Goal: Submit feedback/report problem: Submit feedback/report problem

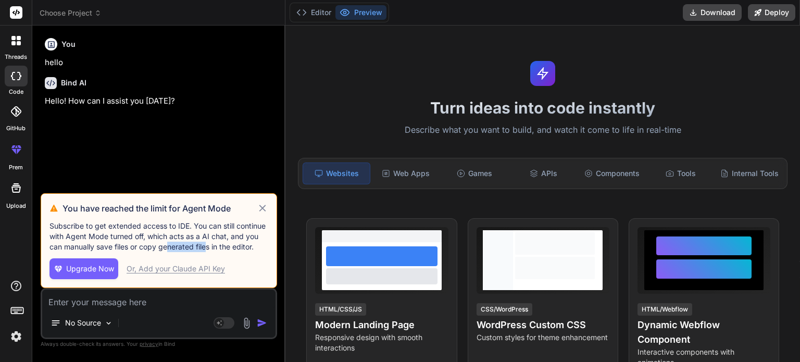
drag, startPoint x: 169, startPoint y: 249, endPoint x: 214, endPoint y: 245, distance: 45.0
click at [210, 246] on p "Subscribe to get extended access to IDE. You can still continue with Agent Mode…" at bounding box center [159, 236] width 219 height 31
click at [214, 245] on p "Subscribe to get extended access to IDE. You can still continue with Agent Mode…" at bounding box center [159, 236] width 219 height 31
click at [96, 301] on textarea at bounding box center [158, 299] width 233 height 19
click at [261, 212] on icon at bounding box center [263, 208] width 12 height 13
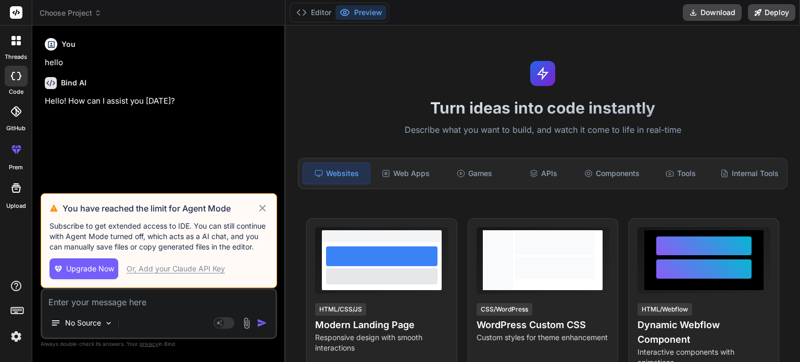
type textarea "x"
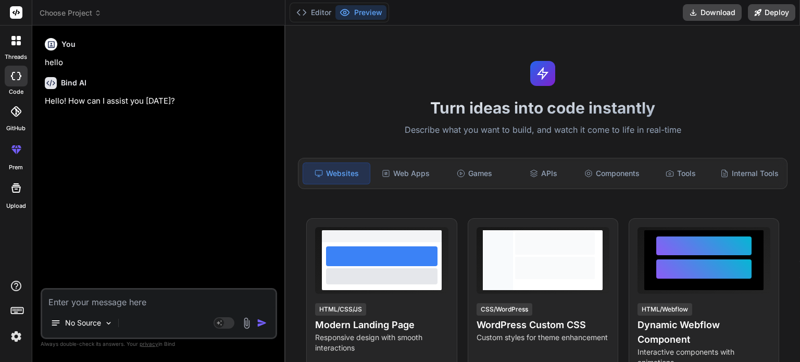
click at [129, 307] on textarea at bounding box center [158, 299] width 233 height 19
click at [18, 162] on div at bounding box center [16, 149] width 25 height 25
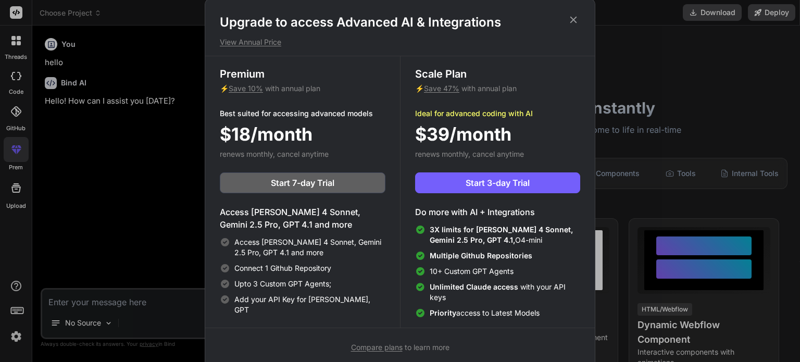
click at [161, 302] on div "Upgrade to access Advanced AI & Integrations View Annual Price Premium ⚡ Save 1…" at bounding box center [400, 181] width 800 height 362
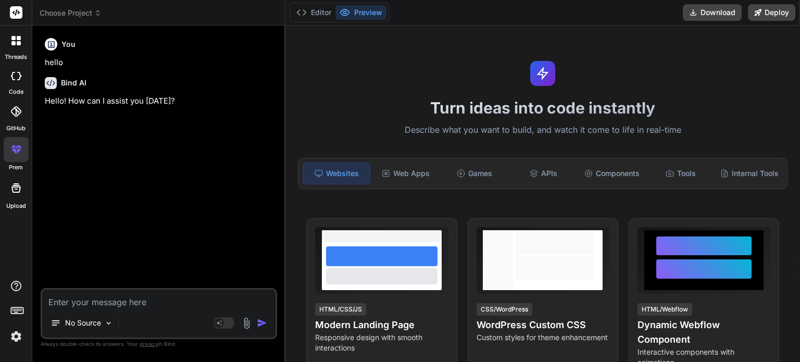
click at [144, 303] on textarea at bounding box center [158, 299] width 233 height 19
type textarea "h"
type textarea "x"
type textarea "hi"
type textarea "x"
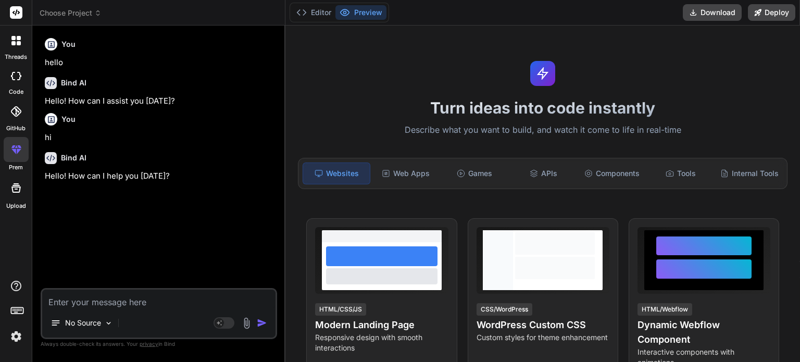
click at [152, 300] on textarea at bounding box center [158, 299] width 233 height 19
click at [13, 78] on icon at bounding box center [16, 76] width 10 height 8
click at [144, 302] on textarea at bounding box center [158, 299] width 233 height 19
click at [18, 15] on rect at bounding box center [16, 12] width 13 height 13
click at [15, 44] on icon at bounding box center [13, 43] width 4 height 4
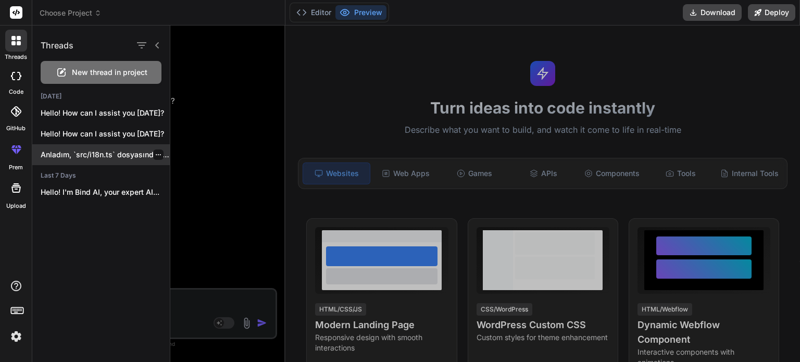
click at [90, 152] on p "Anladım, `src/i18n.ts` dosyasında `esbuild` tarafından `Syntax error..." at bounding box center [105, 155] width 129 height 10
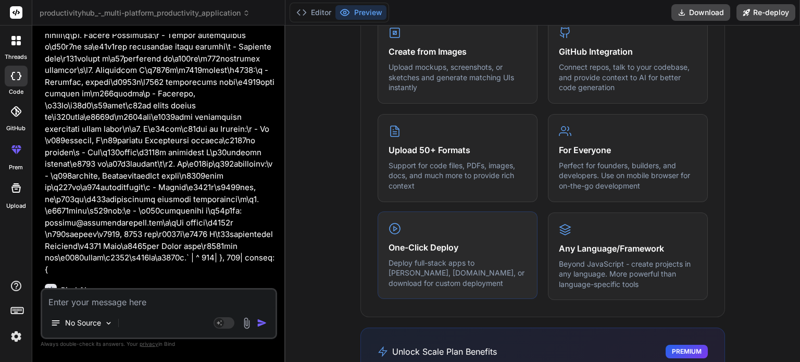
scroll to position [495, 0]
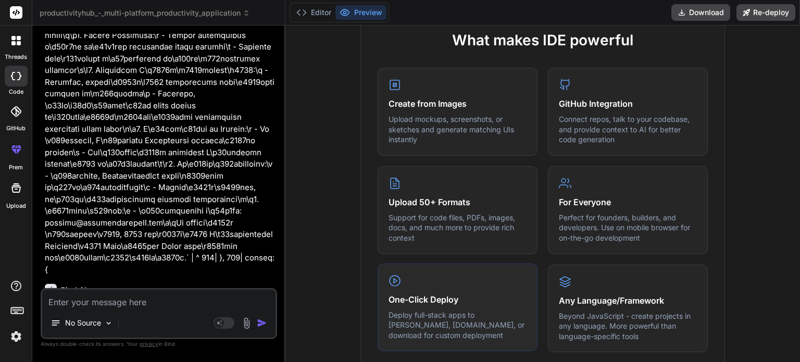
click at [453, 281] on div "One-Click Deploy Deploy full-stack apps to [PERSON_NAME], [DOMAIN_NAME], or dow…" at bounding box center [458, 308] width 160 height 88
click at [446, 244] on div "Upload 50+ Formats Support for code files, PDFs, images, docs, and much more to…" at bounding box center [458, 209] width 160 height 88
click at [477, 136] on p "Upload mockups, screenshots, or sketches and generate matching UIs instantly" at bounding box center [458, 128] width 138 height 31
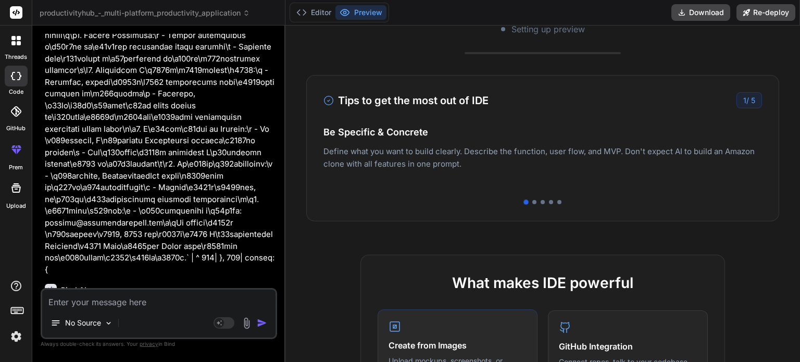
scroll to position [234, 0]
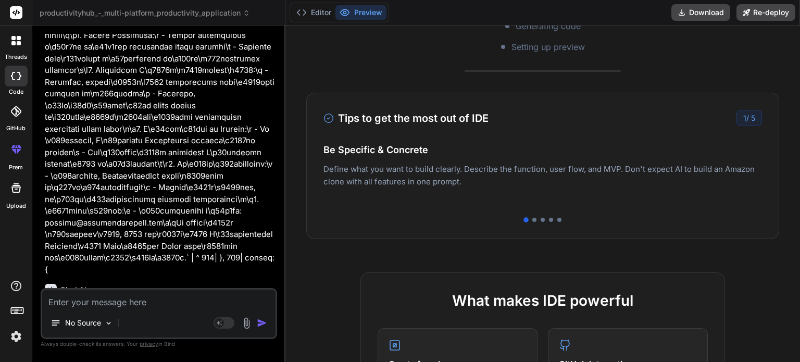
drag, startPoint x: 553, startPoint y: 185, endPoint x: 440, endPoint y: 187, distance: 113.6
click at [440, 187] on p "Deploy your Next.js and React projects to Vercel. For Node.js backend, deploy t…" at bounding box center [543, 186] width 439 height 25
drag, startPoint x: 460, startPoint y: 176, endPoint x: 438, endPoint y: 183, distance: 22.8
click at [451, 176] on p "Deploy your Next.js and React projects to Vercel. For Node.js backend, deploy t…" at bounding box center [543, 186] width 439 height 25
click at [533, 218] on div at bounding box center [535, 220] width 4 height 4
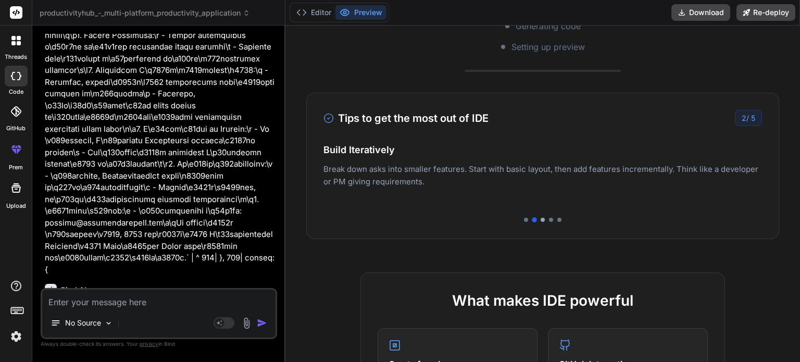
click at [541, 219] on div at bounding box center [543, 220] width 4 height 4
click at [549, 220] on div at bounding box center [551, 220] width 4 height 4
click at [558, 221] on div at bounding box center [560, 220] width 4 height 4
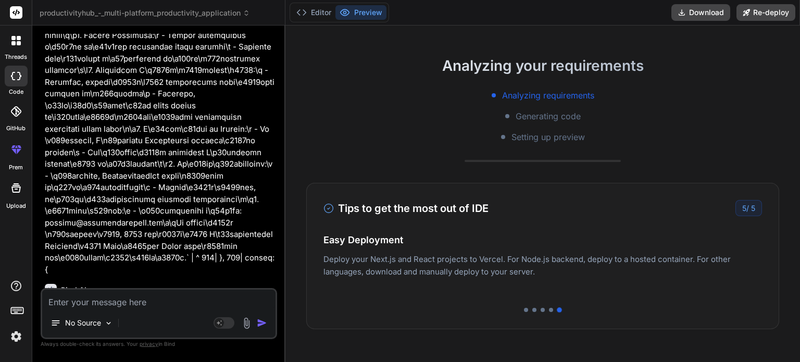
scroll to position [26, 0]
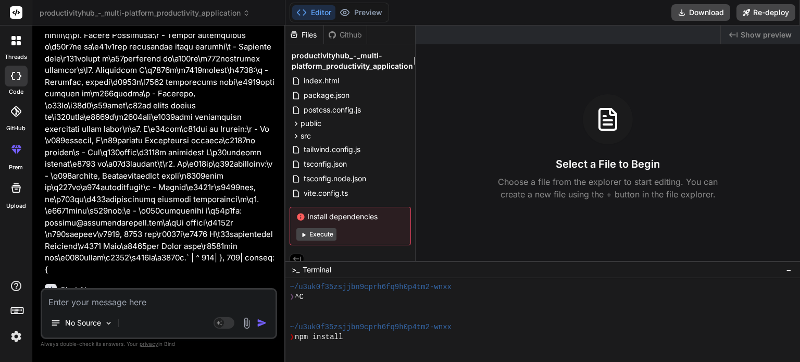
type textarea "x"
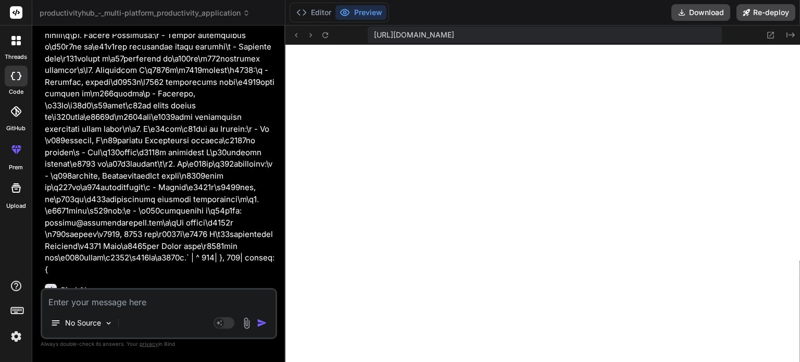
scroll to position [330, 0]
click at [355, 13] on button "Preview" at bounding box center [361, 12] width 51 height 15
click at [188, 302] on textarea at bounding box center [158, 299] width 233 height 19
click at [174, 298] on textarea at bounding box center [158, 299] width 233 height 19
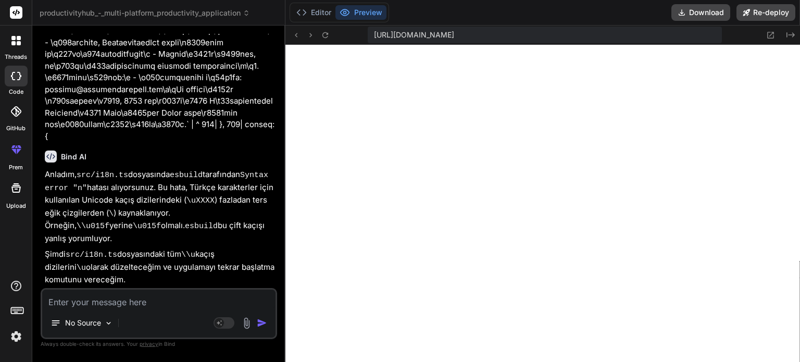
scroll to position [2898, 0]
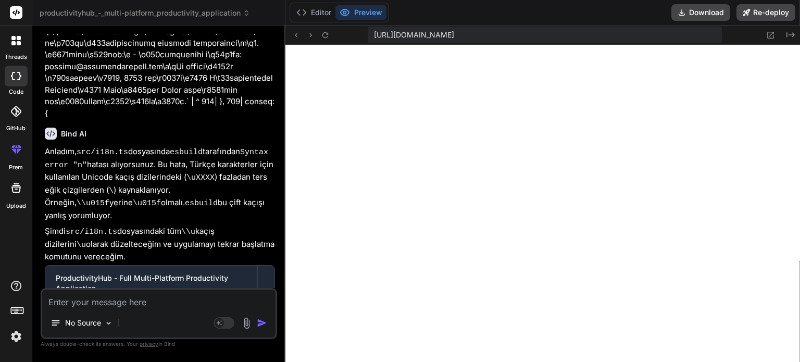
click at [151, 305] on textarea at bounding box center [158, 299] width 233 height 19
type textarea "p"
type textarea "x"
type textarea "po"
type textarea "x"
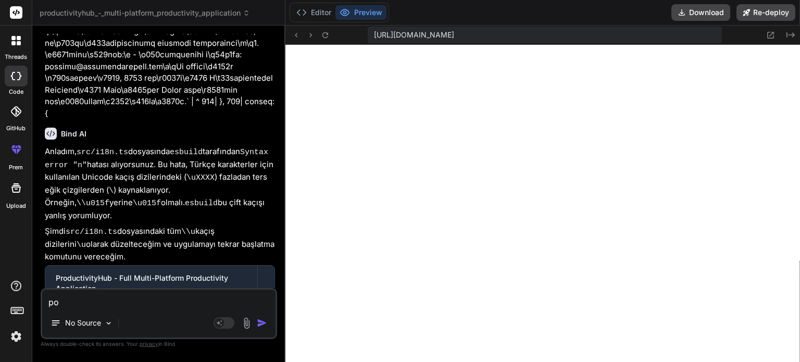
type textarea "pom"
type textarea "x"
type textarea "pomo"
type textarea "x"
type textarea "pomod"
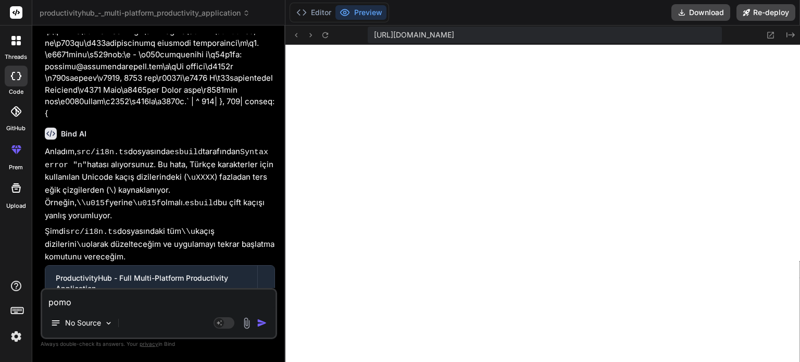
type textarea "x"
type textarea "pomodo"
type textarea "x"
type textarea "pomodor"
type textarea "x"
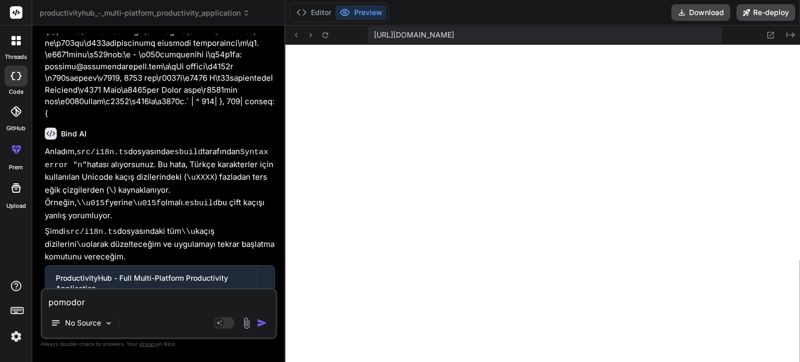
type textarea "pomodoro"
type textarea "x"
type textarea "pomodoro"
type textarea "x"
type textarea "pomodoro b"
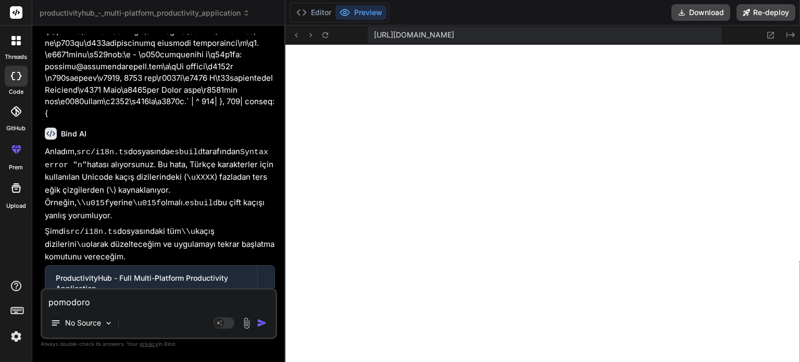
type textarea "x"
type textarea "pomodoro bö"
type textarea "x"
type textarea "pomodoro böl"
type textarea "x"
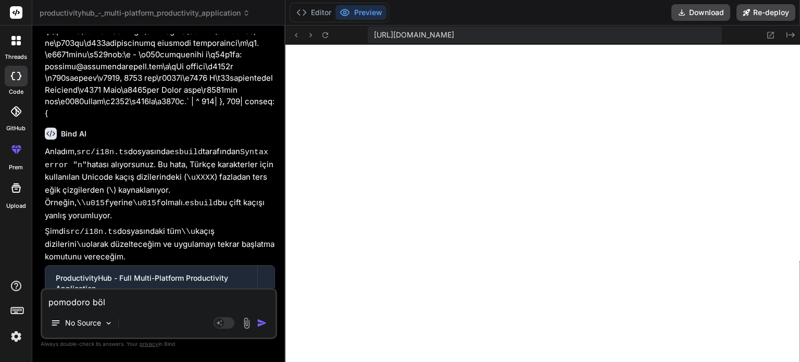
type textarea "pomodoro bölü"
type textarea "x"
type textarea "pomodoro bölüm"
type textarea "x"
type textarea "pomodoro bölümü"
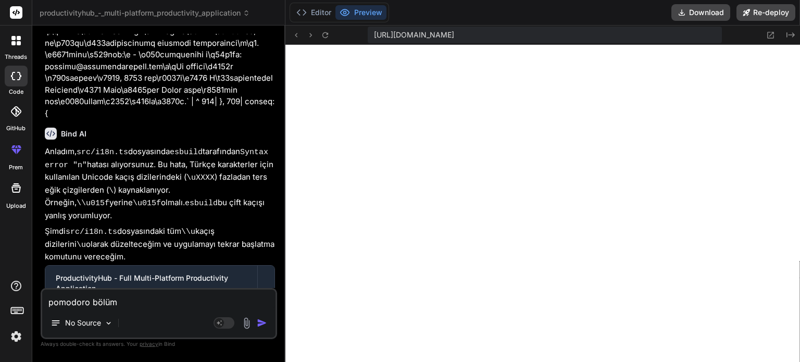
type textarea "x"
type textarea "pomodoro bölümü"
type textarea "x"
type textarea "pomodoro bölümü ç"
type textarea "x"
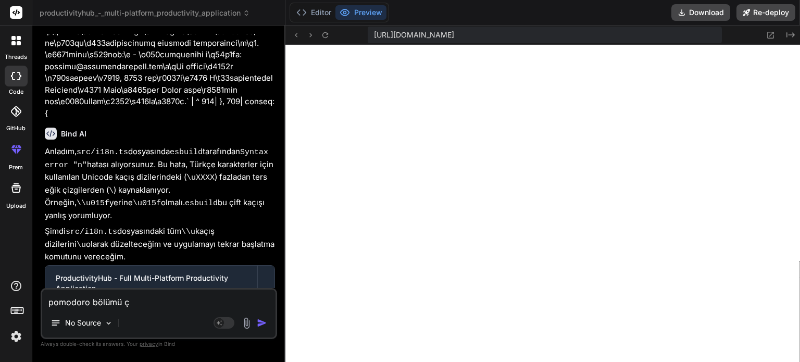
type textarea "pomodoro bölümü çö"
type textarea "x"
type textarea "pomodoro bölümü çök"
type textarea "x"
type textarea "pomodoro bölümü çökm"
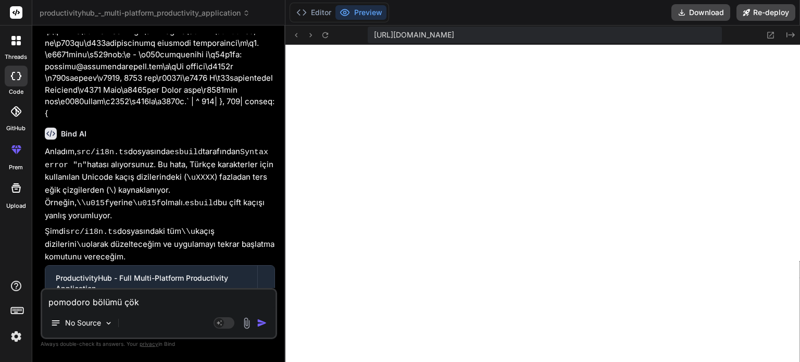
type textarea "x"
type textarea "pomodoro bölümü çökmü"
type textarea "x"
type textarea "pomodoro bölümü çökmüş"
type textarea "x"
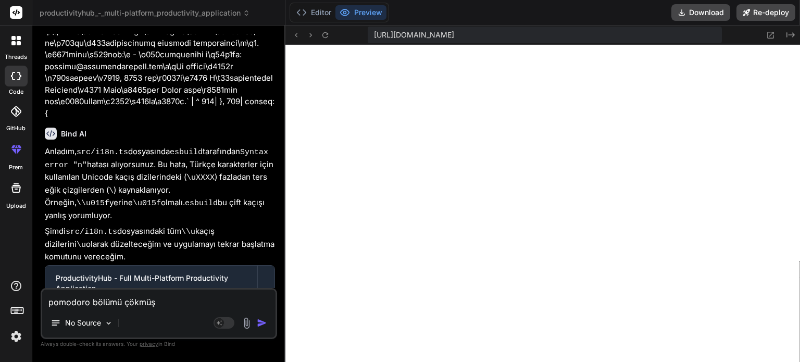
type textarea "pomodoro bölümü çökmüş."
type textarea "x"
type textarea "pomodoro bölümü çökmüş."
type textarea "x"
type textarea "pomodoro bölümü çökmüş. g"
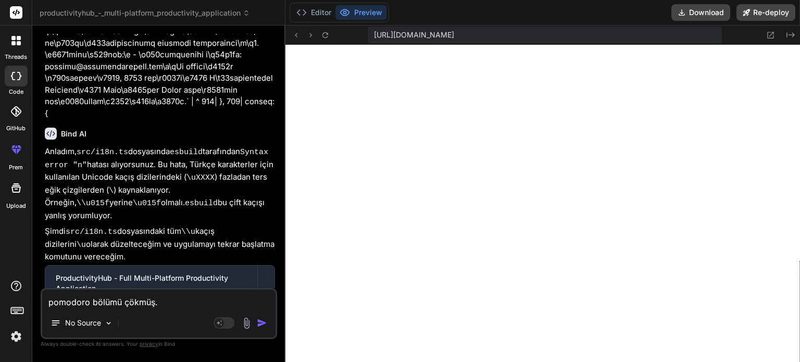
type textarea "x"
type textarea "pomodoro bölümü çökmüş. gö"
type textarea "x"
type textarea "pomodoro bölümü çökmüş. göz"
type textarea "x"
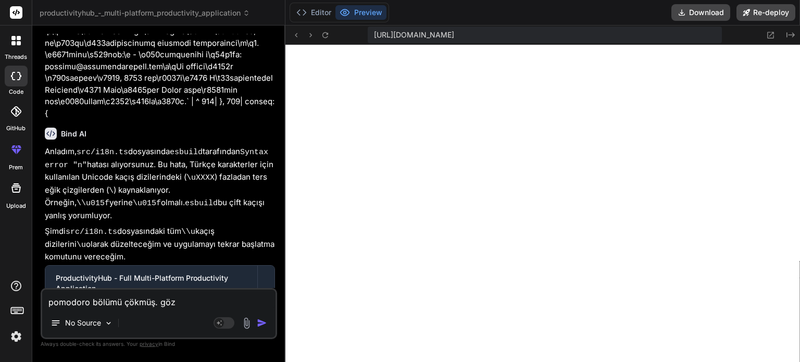
type textarea "pomodoro bölümü çökmüş. gözü"
type textarea "x"
type textarea "pomodoro bölümü çökmüş. gözük"
type textarea "x"
type textarea "pomodoro bölümü çökmüş. gözükm"
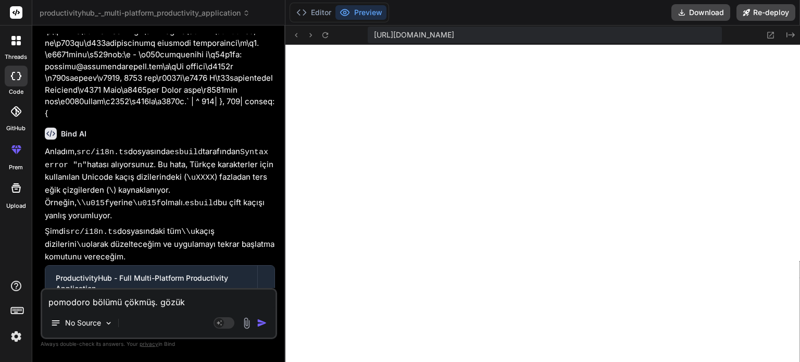
type textarea "x"
type textarea "pomodoro bölümü çökmüş. gözükmü"
type textarea "x"
type textarea "pomodoro bölümü çökmüş. gözükmüy"
type textarea "x"
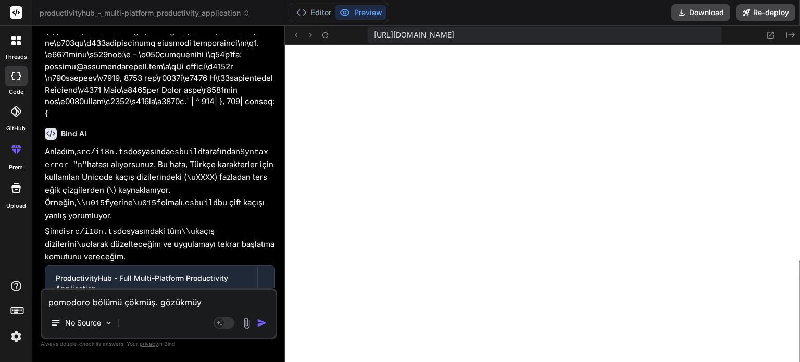
type textarea "pomodoro bölümü çökmüş. gözükmüyo"
type textarea "x"
type textarea "pomodoro bölümü çökmüş. gözükmüyor"
type textarea "x"
type textarea "pomodoro bölümü çökmüş. gözükmüyor."
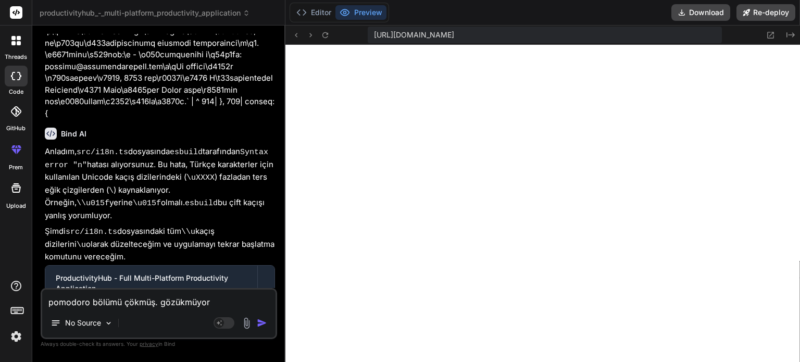
type textarea "x"
type textarea "pomodoro bölümü çökmüş. gözükmüyor."
type textarea "x"
type textarea "pomodoro bölümü çökmüş. gözükmüyor. d"
type textarea "x"
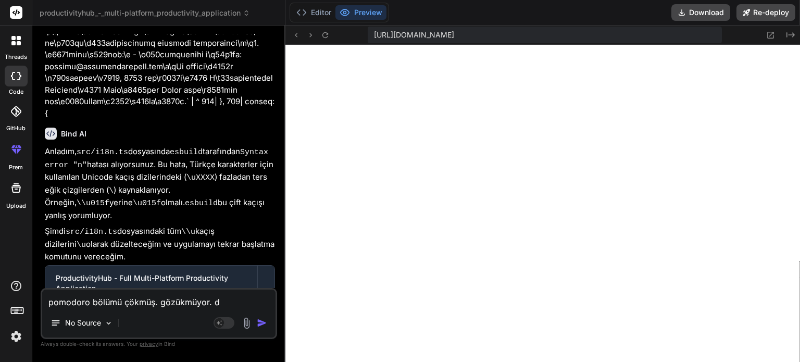
type textarea "pomodoro bölümü çökmüş. gözükmüyor. dü"
type textarea "x"
type textarea "pomodoro bölümü çökmüş. gözükmüyor. düz"
type textarea "x"
type textarea "pomodoro bölümü çökmüş. gözükmüyor. düze"
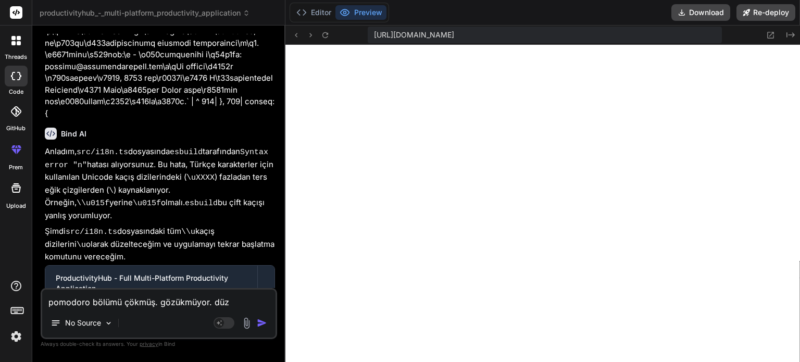
type textarea "x"
type textarea "pomodoro bölümü çökmüş. gözükmüyor. düzel"
type textarea "x"
type textarea "pomodoro bölümü çökmüş. gözükmüyor. düzelt"
type textarea "x"
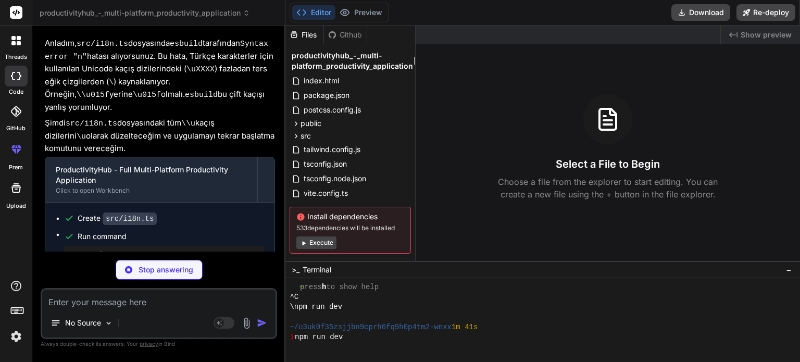
scroll to position [420, 0]
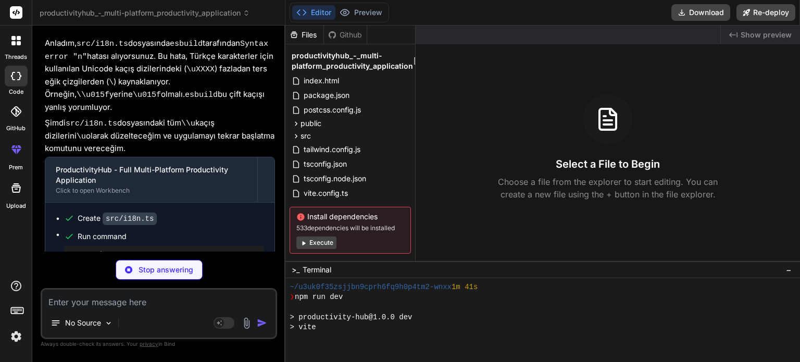
type textarea "x"
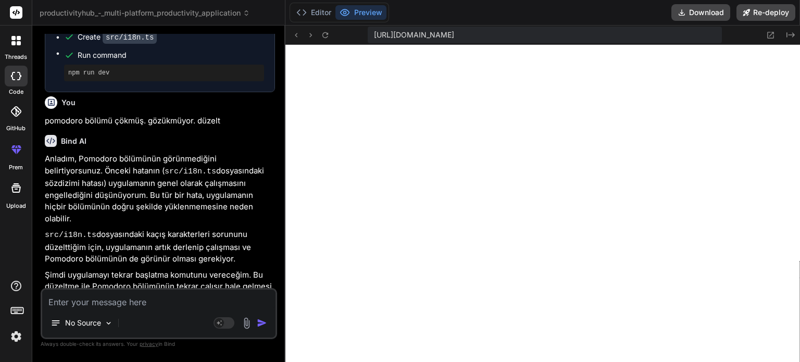
scroll to position [3199, 0]
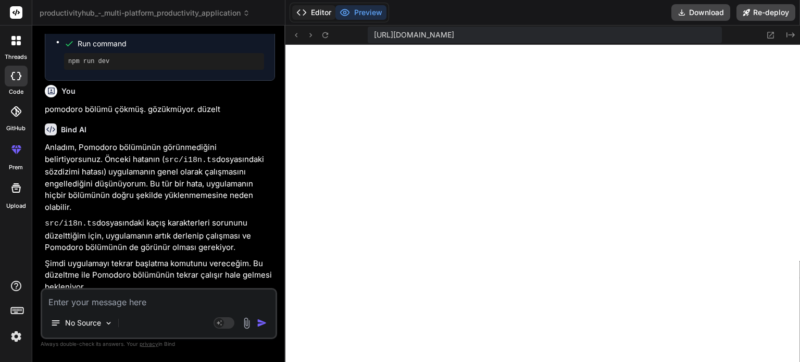
click at [311, 10] on button "Editor" at bounding box center [313, 12] width 43 height 15
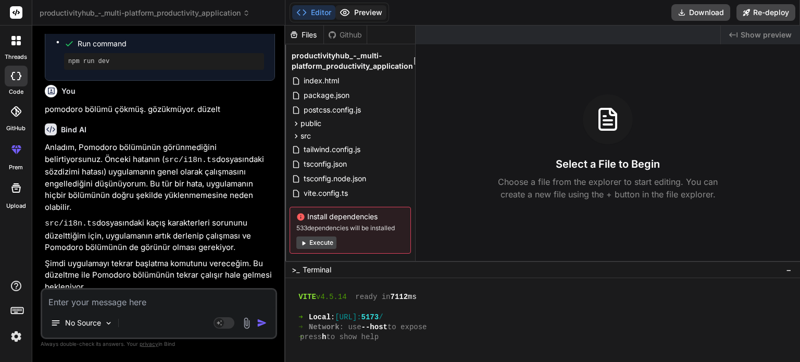
click at [350, 9] on icon at bounding box center [345, 12] width 10 height 10
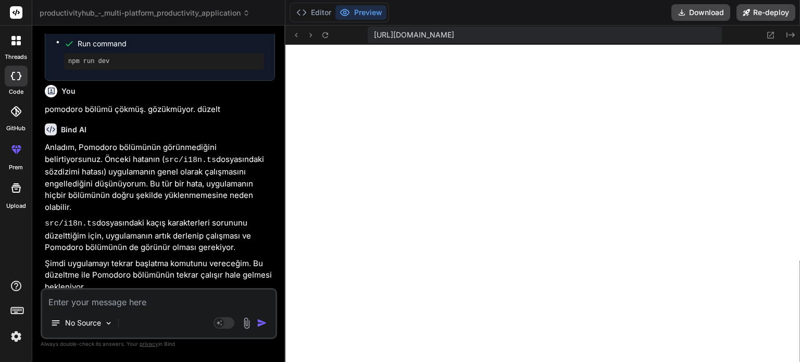
click at [188, 303] on div "ProductivityHub - Full Multi-Platform Productivity Application" at bounding box center [151, 313] width 191 height 21
click at [152, 295] on div "ProductivityHub - Full Multi-Platform Productivity Application Click to open Wo…" at bounding box center [151, 317] width 212 height 45
click at [261, 310] on div at bounding box center [266, 318] width 17 height 17
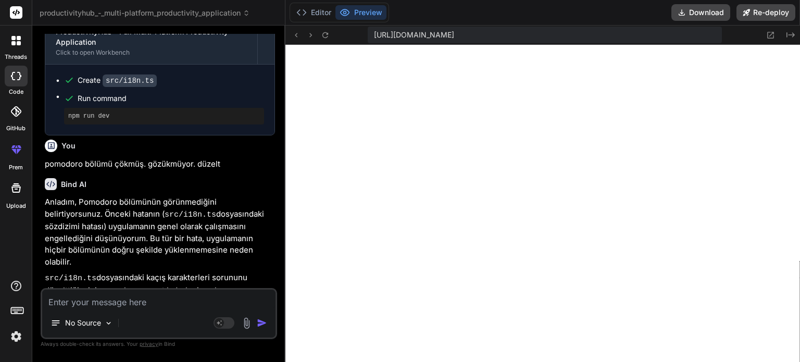
click at [204, 358] on div "ProductivityHub - Full Multi-Platform Productivity Application" at bounding box center [151, 368] width 191 height 21
click at [138, 299] on textarea at bounding box center [158, 299] width 233 height 19
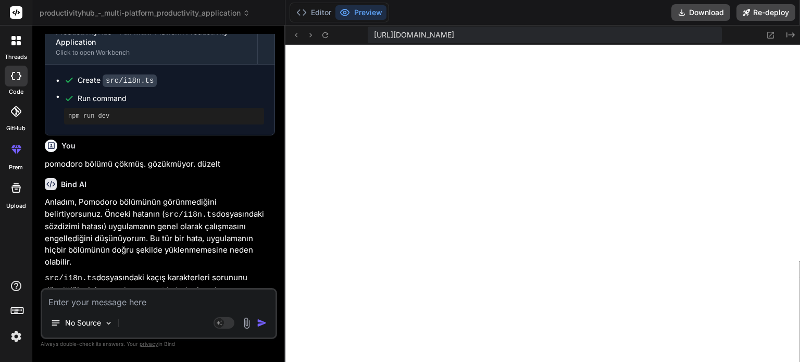
type textarea "d"
type textarea "x"
type textarea "dü"
type textarea "x"
type textarea "düz"
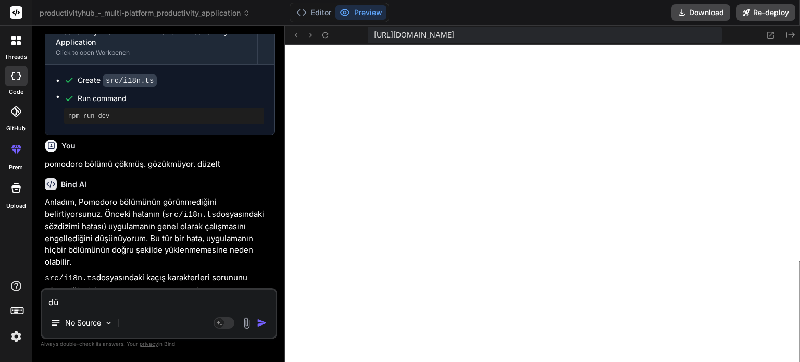
type textarea "x"
type textarea "düzl"
type textarea "x"
type textarea "düz"
type textarea "x"
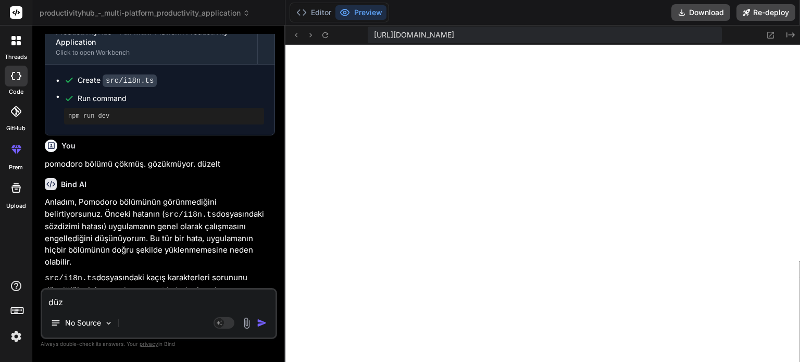
type textarea "düze"
type textarea "x"
type textarea "düzel"
type textarea "x"
type textarea "düzelm"
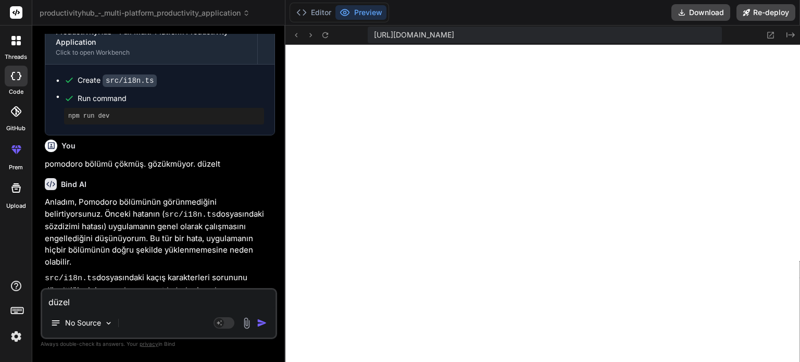
type textarea "x"
type textarea "düzelme"
type textarea "x"
type textarea "düzelmed"
type textarea "x"
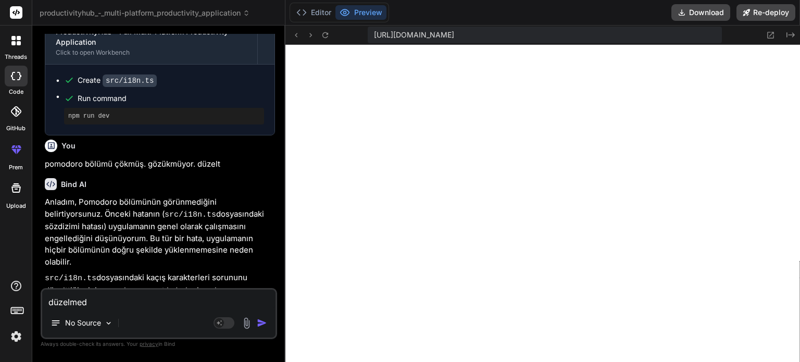
type textarea "düzelmedi"
type textarea "x"
type textarea "düzelmedi."
type textarea "x"
type textarea "düzelmedi."
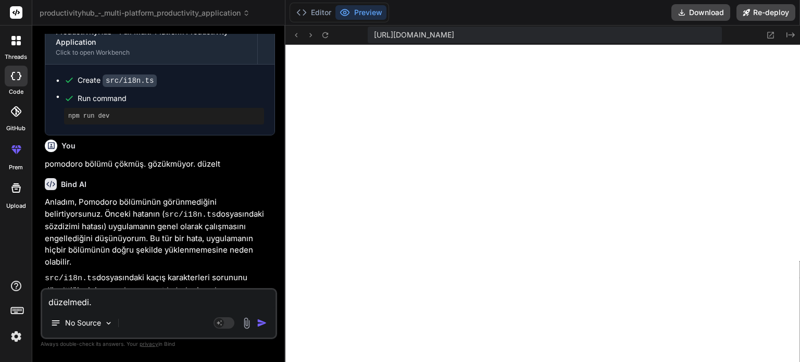
type textarea "x"
type textarea "düzelmedi. h"
type textarea "x"
type textarea "düzelmedi. ha"
type textarea "x"
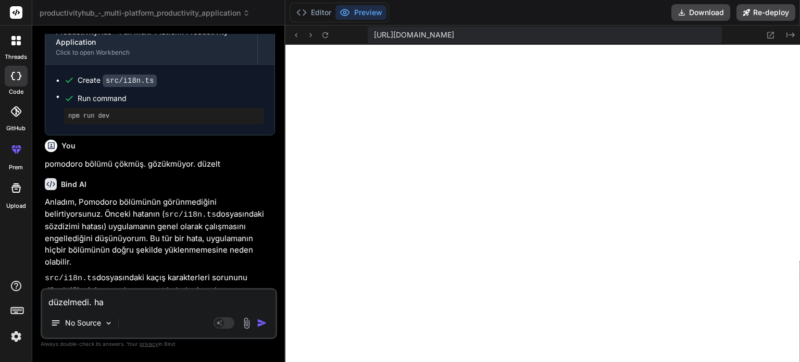
type textarea "düzelmedi. hat"
type textarea "x"
type textarea "düzelmedi. hata"
type textarea "x"
type textarea "düzelmedi. hatay"
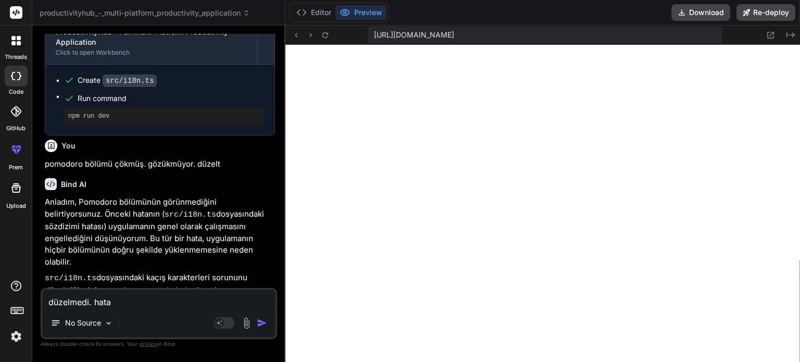
type textarea "x"
type textarea "düzelmedi. hatayı"
type textarea "x"
type textarea "düzelmedi. hatayı"
type textarea "x"
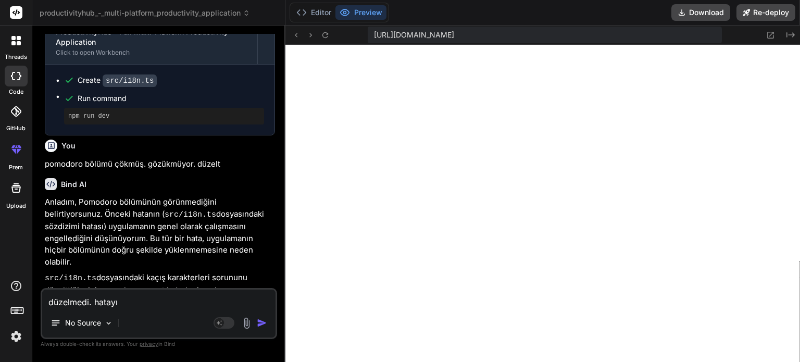
type textarea "düzelmedi. hatayı b"
type textarea "x"
type textarea "düzelmedi. hatayı bu"
type textarea "x"
type textarea "düzelmedi. hatayı bul"
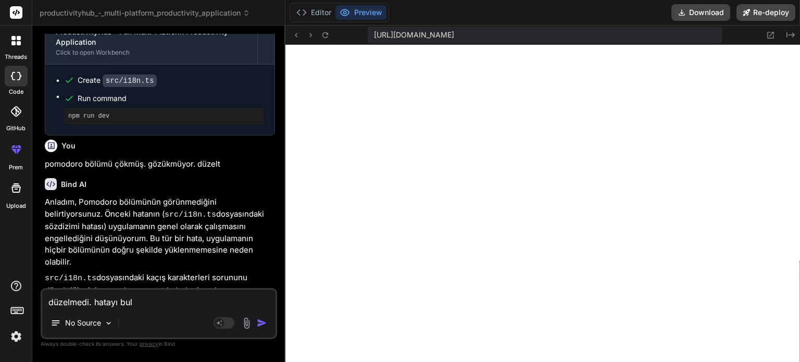
type textarea "x"
type textarea "düzelmedi. hatayı bul"
type textarea "x"
type textarea "düzelmedi. hatayı bul d"
type textarea "x"
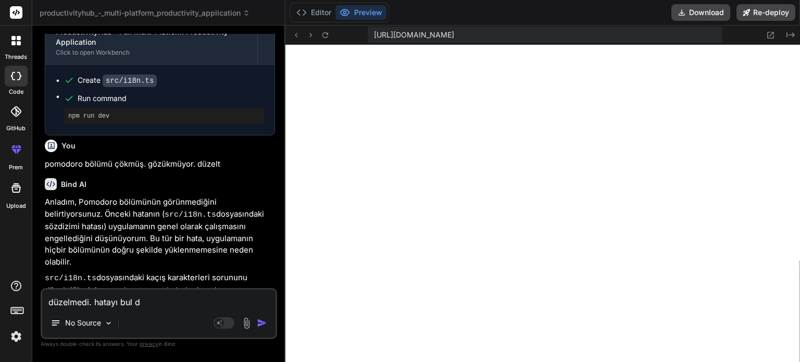
type textarea "düzelmedi. hatayı bul dü"
type textarea "x"
type textarea "düzelmedi. hatayı bul düz"
type textarea "x"
type textarea "düzelmedi. hatayı bul düze"
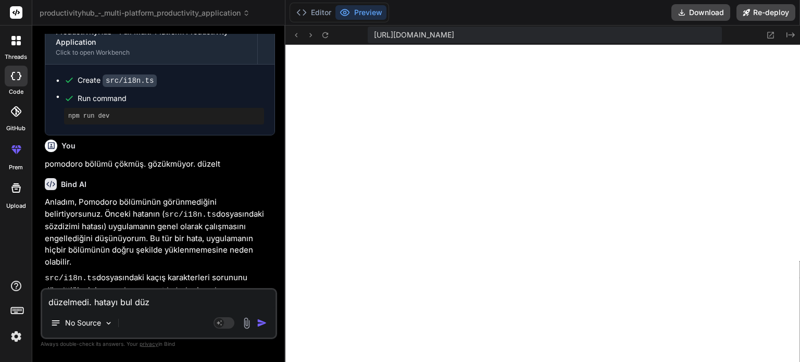
type textarea "x"
type textarea "düzelmedi. hatayı bul düzel"
type textarea "x"
type textarea "düzelmedi. hatayı bul düzelt"
type textarea "x"
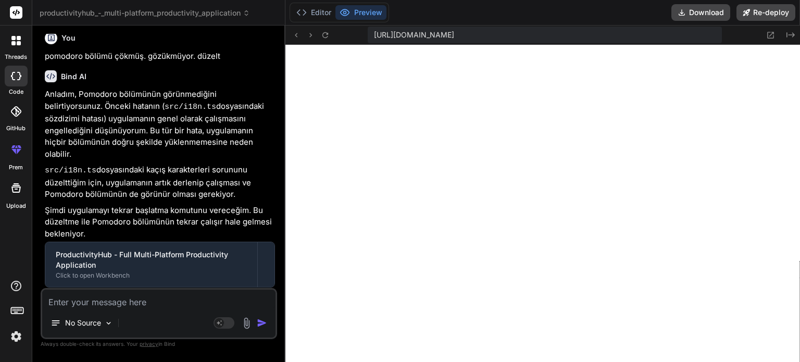
scroll to position [550, 0]
type textarea "x"
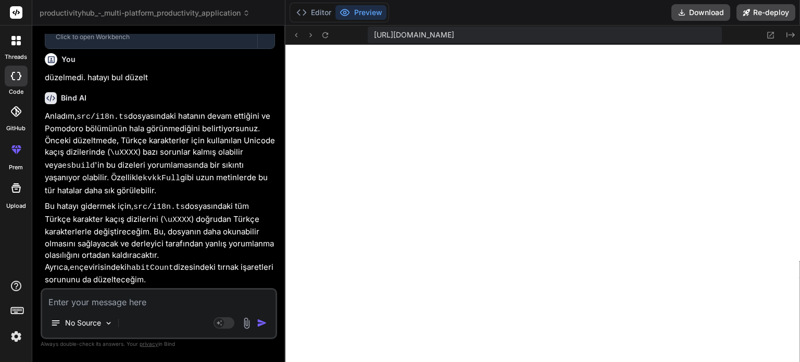
scroll to position [3520, 0]
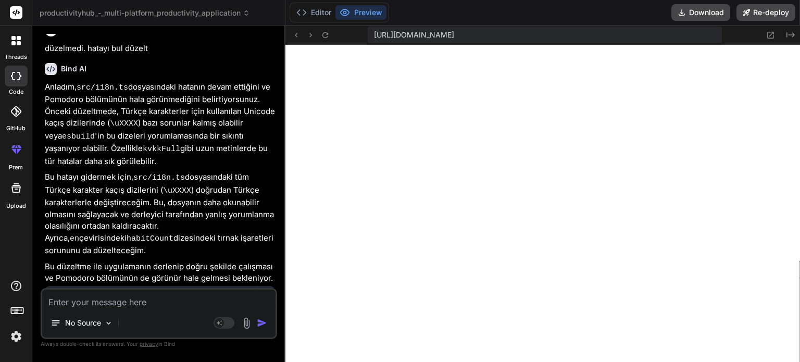
click at [149, 299] on textarea at bounding box center [158, 299] width 233 height 19
click at [148, 304] on textarea at bounding box center [158, 299] width 233 height 19
type textarea "n"
type textarea "x"
type textarea "no"
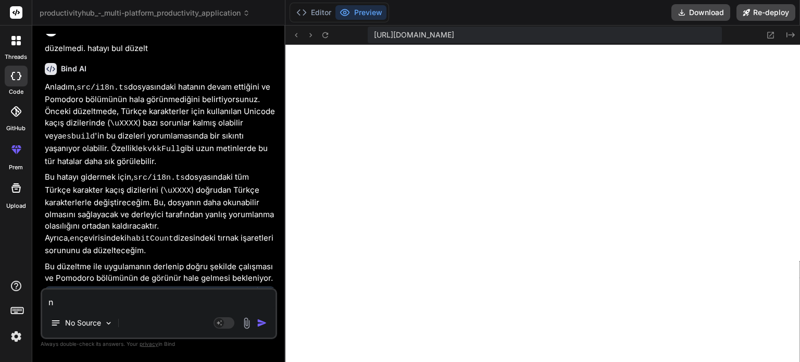
type textarea "x"
type textarea "not"
type textarea "x"
type textarea "notl"
type textarea "x"
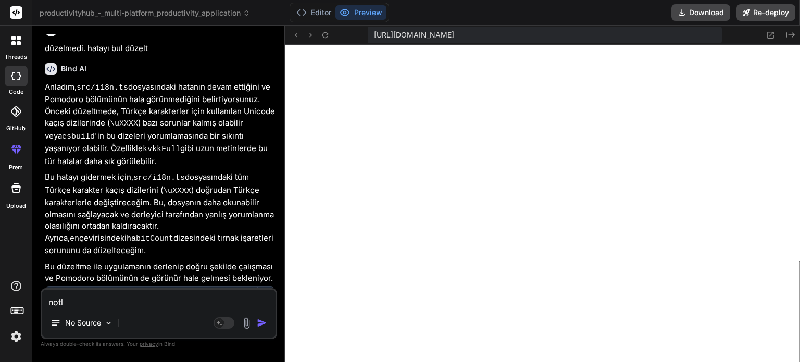
type textarea "notla"
type textarea "x"
type textarea "notlar"
type textarea "x"
type textarea "notlar"
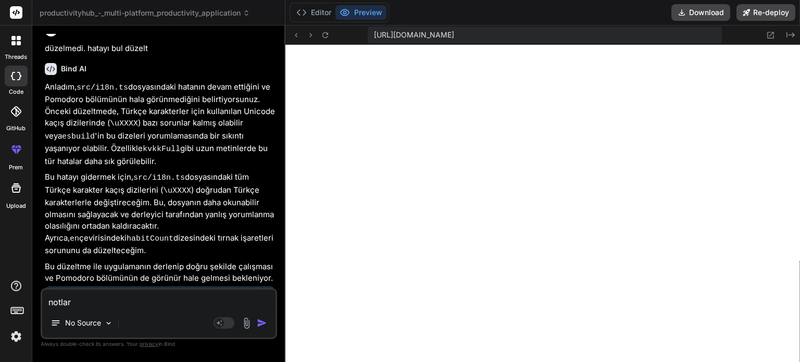
type textarea "x"
type textarea "notlar b"
type textarea "x"
type textarea "notlar bö"
type textarea "x"
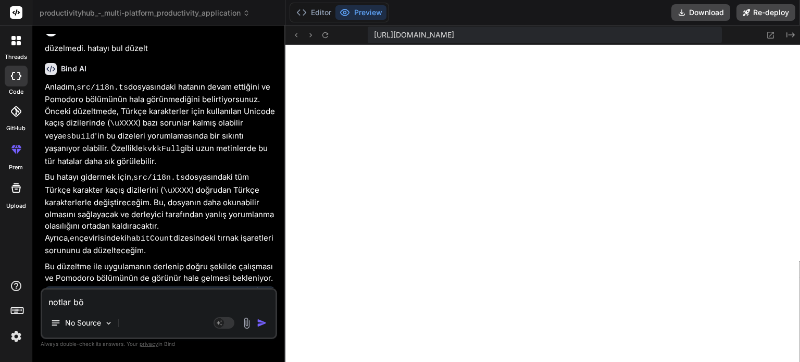
type textarea "notlar böl"
type textarea "x"
type textarea "notlar bölü"
type textarea "x"
type textarea "notlar bölüm"
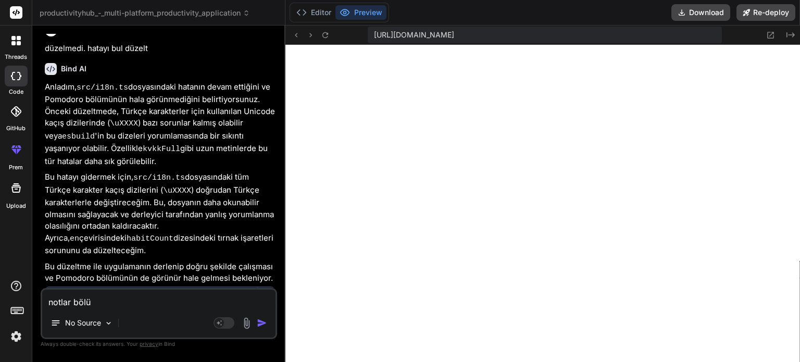
type textarea "x"
type textarea "notlar bölümü"
type textarea "x"
type textarea "notlar bölümün"
type textarea "x"
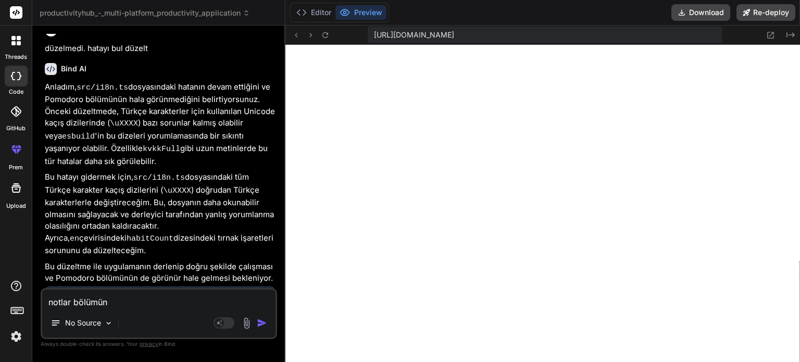
type textarea "notlar bölümünd"
type textarea "x"
type textarea "notlar bölümünde"
type textarea "x"
type textarea "notlar bölümünde"
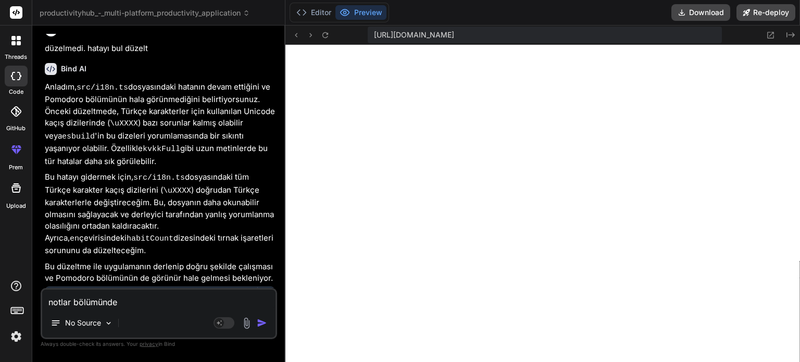
type textarea "x"
type textarea "notlar bölümünde n"
type textarea "x"
type textarea "notlar bölümünde no"
type textarea "x"
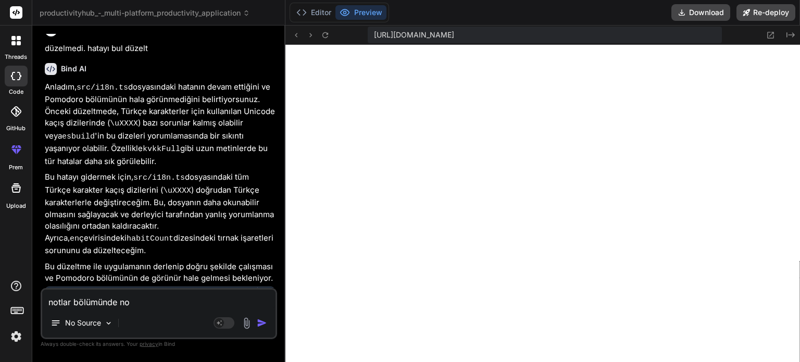
type textarea "notlar bölümünde not"
type textarea "x"
type textarea "notlar bölümünde not"
type textarea "x"
type textarea "notlar bölümünde not e"
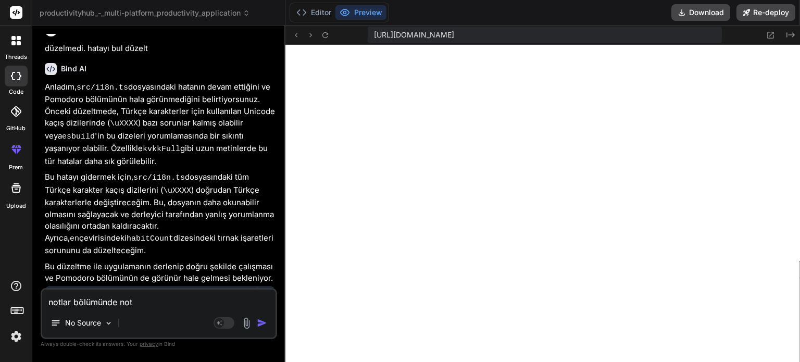
type textarea "x"
type textarea "notlar bölümünde not ek"
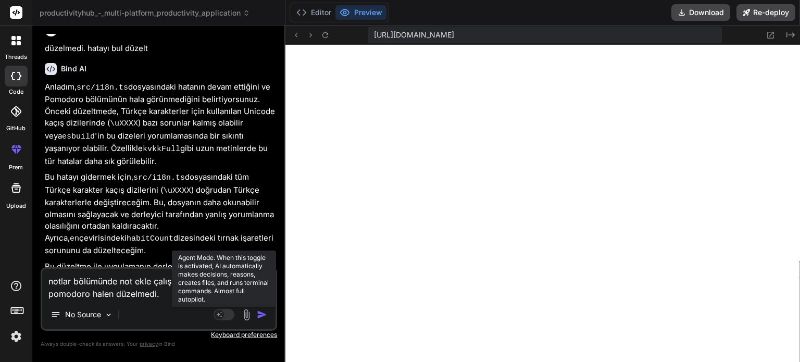
click at [221, 314] on rect at bounding box center [219, 314] width 9 height 9
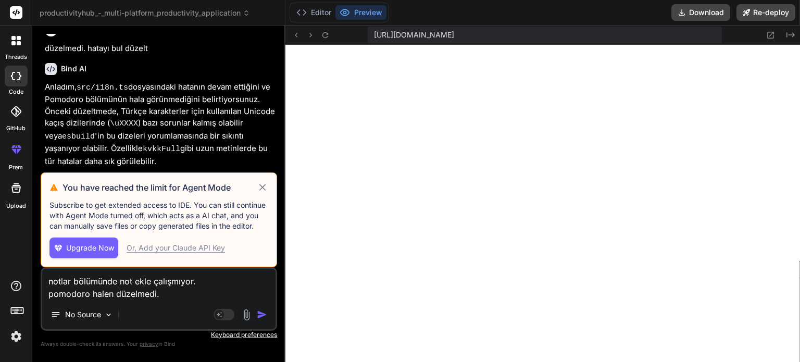
click at [263, 184] on icon at bounding box center [263, 187] width 12 height 13
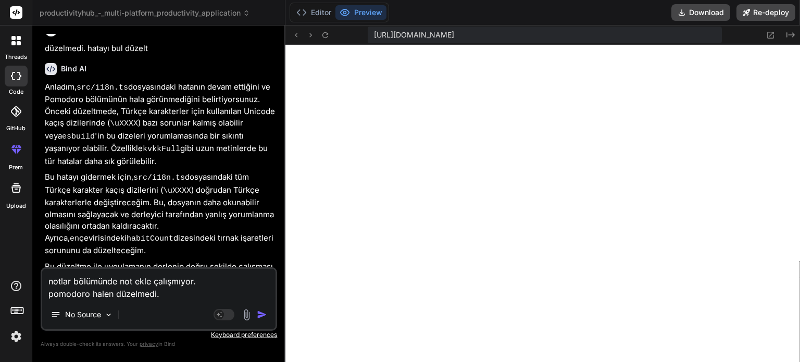
click at [169, 295] on textarea "notlar bölümünde not ekle çalışmıyor. pomodoro halen düzelmedi." at bounding box center [158, 284] width 233 height 31
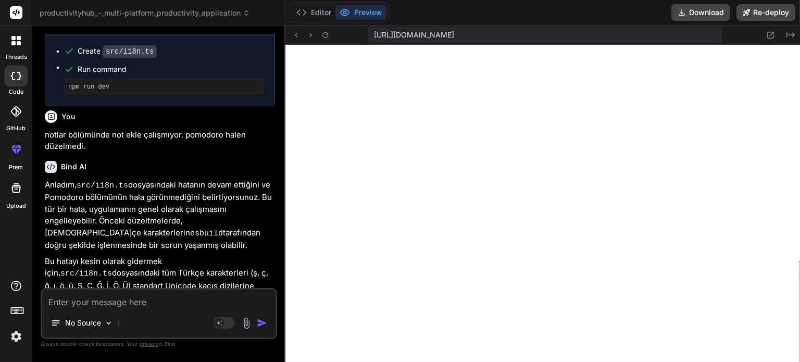
scroll to position [3907, 0]
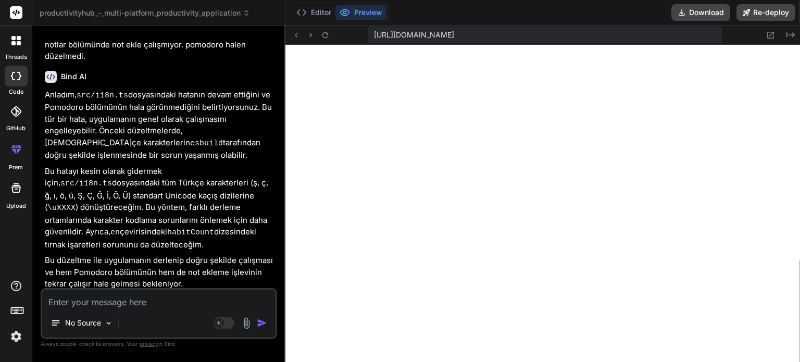
click at [149, 304] on textarea at bounding box center [158, 299] width 233 height 19
click at [140, 302] on textarea at bounding box center [158, 299] width 233 height 19
click at [96, 323] on p "No Source" at bounding box center [83, 323] width 36 height 10
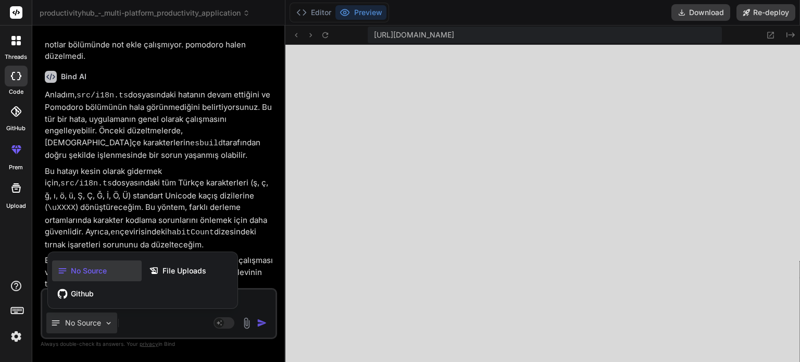
click at [154, 334] on div at bounding box center [400, 181] width 800 height 362
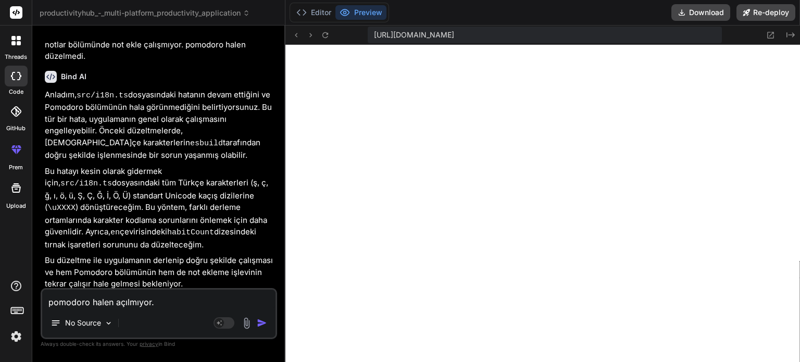
click at [158, 303] on textarea "pomodoro halen açılmıyor." at bounding box center [158, 299] width 233 height 19
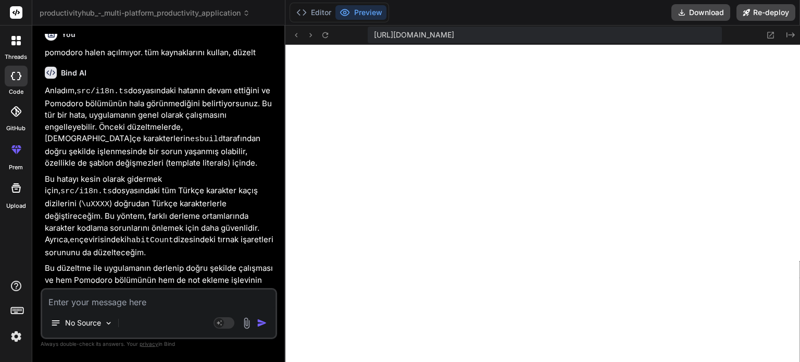
scroll to position [4295, 0]
